Goal: Transaction & Acquisition: Purchase product/service

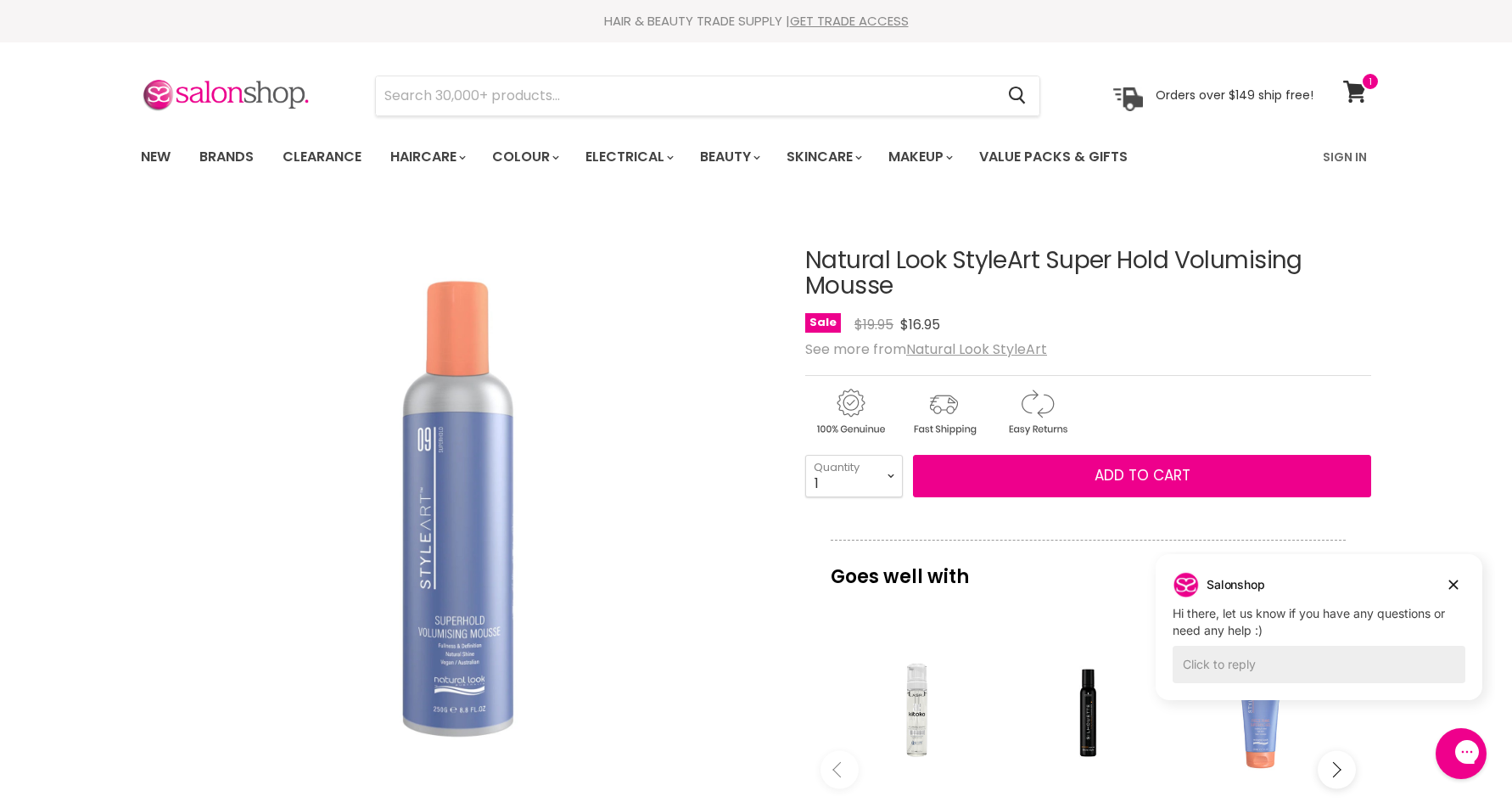
click at [194, 675] on img "Natural Look StyleArt Super Hold Volumising Mousse image. Click or Scroll to Zo…" at bounding box center [458, 522] width 634 height 634
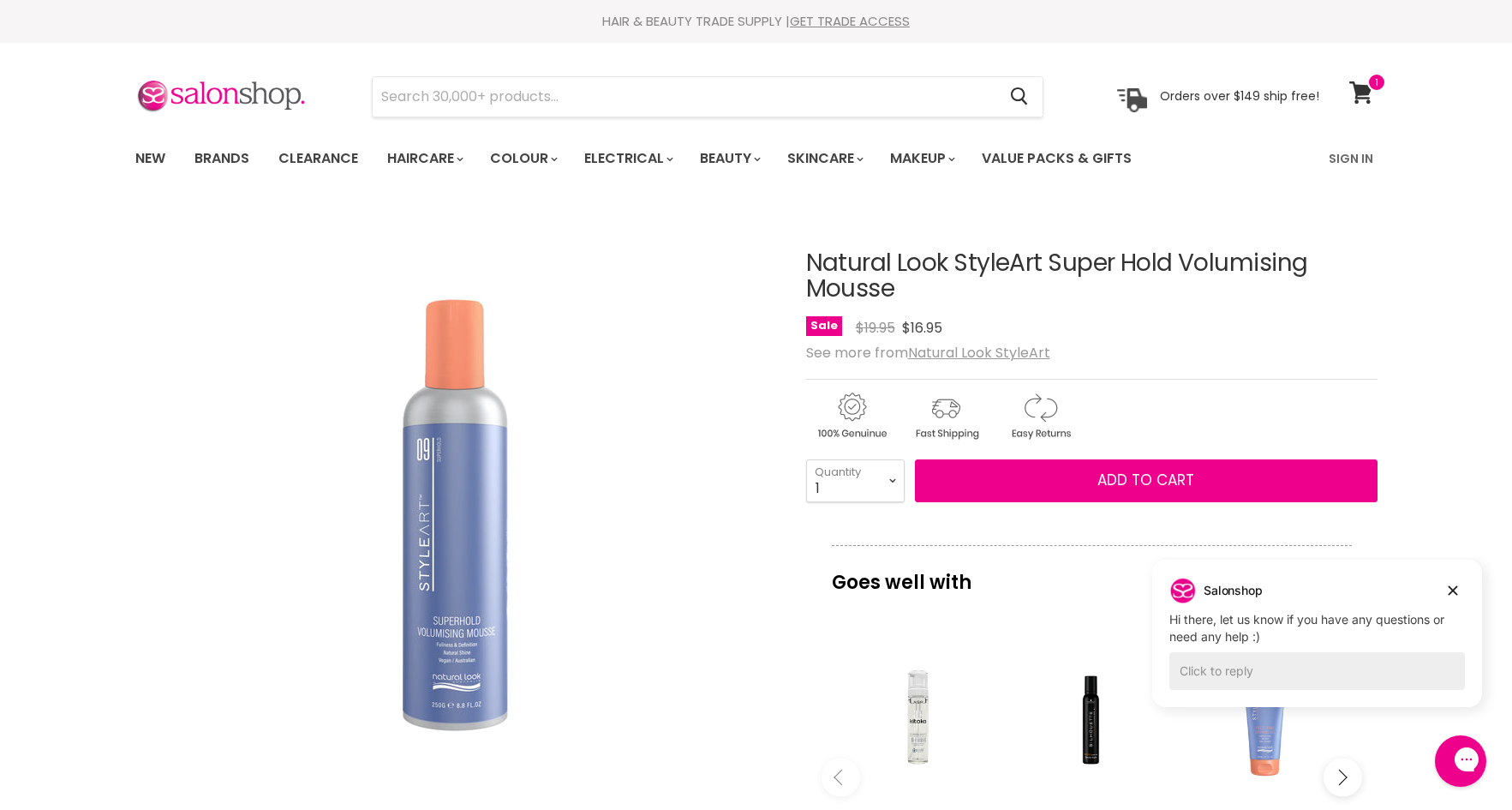
drag, startPoint x: 950, startPoint y: 283, endPoint x: 785, endPoint y: 254, distance: 167.5
click at [785, 254] on article "Click or scroll to zoom Tap or pinch to zoom Natural Look StyleArt Super Hold V…" at bounding box center [756, 743] width 1242 height 1072
click at [871, 330] on div "Sale Original Price $19.95 Current Price $16.95" at bounding box center [1091, 328] width 571 height 24
